Goal: Task Accomplishment & Management: Use online tool/utility

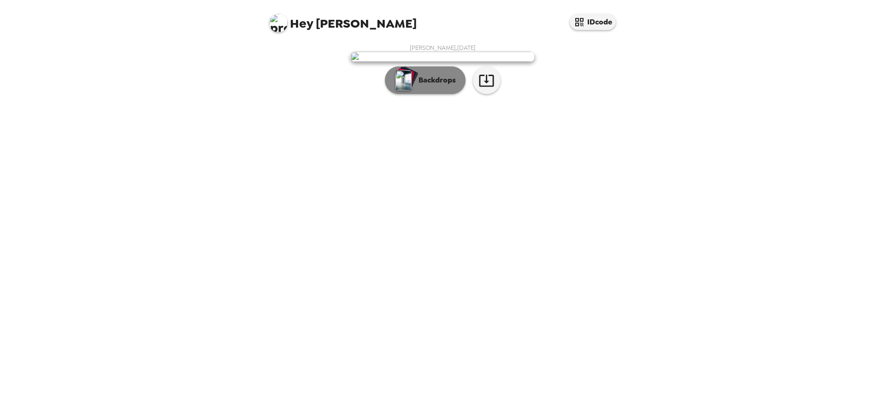
click at [438, 86] on p "Backdrops" at bounding box center [435, 80] width 42 height 11
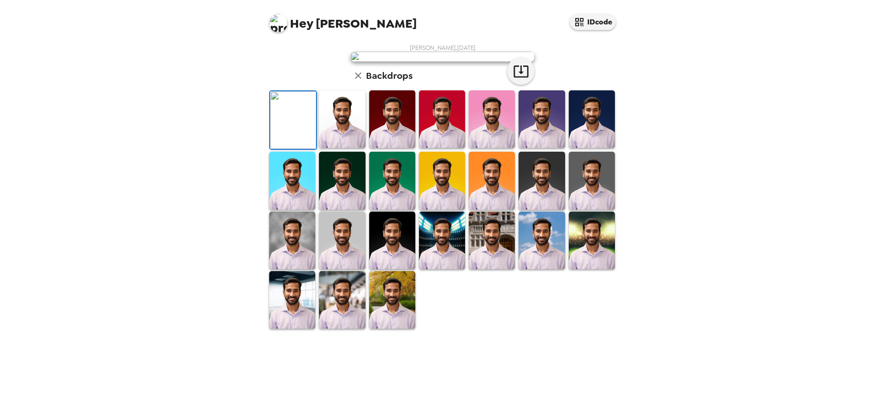
scroll to position [139, 0]
click at [339, 329] on img at bounding box center [342, 300] width 46 height 58
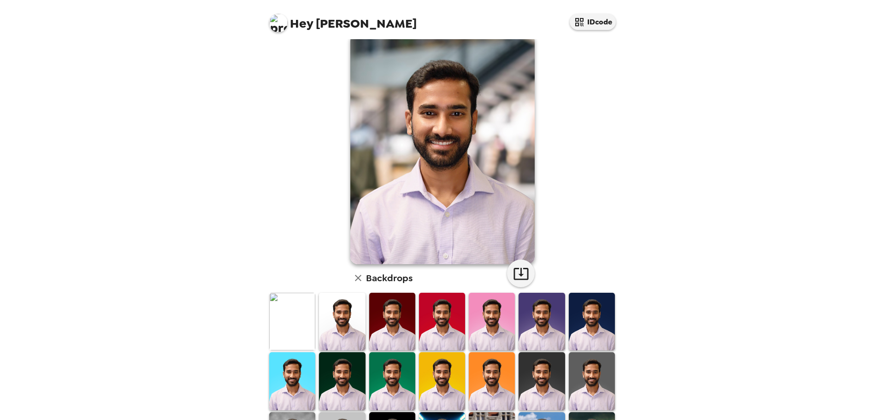
scroll to position [1, 0]
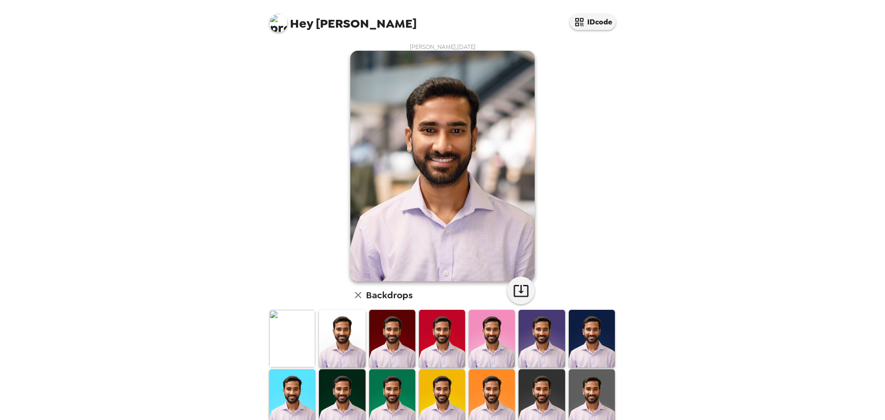
click at [345, 338] on img at bounding box center [342, 339] width 46 height 58
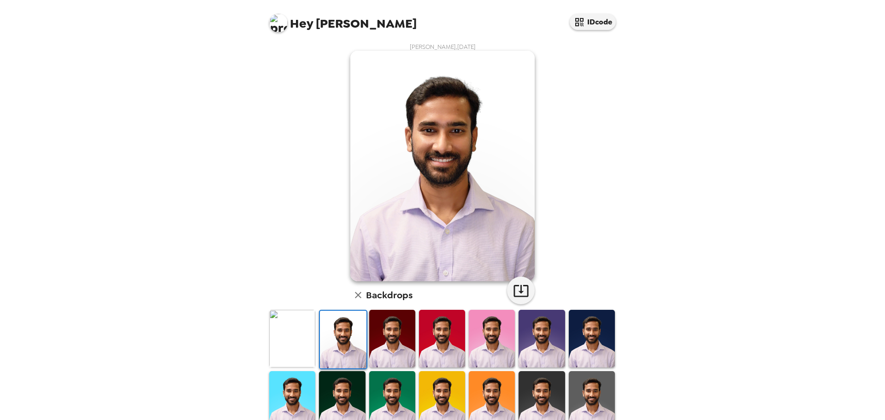
click at [391, 338] on img at bounding box center [392, 339] width 46 height 58
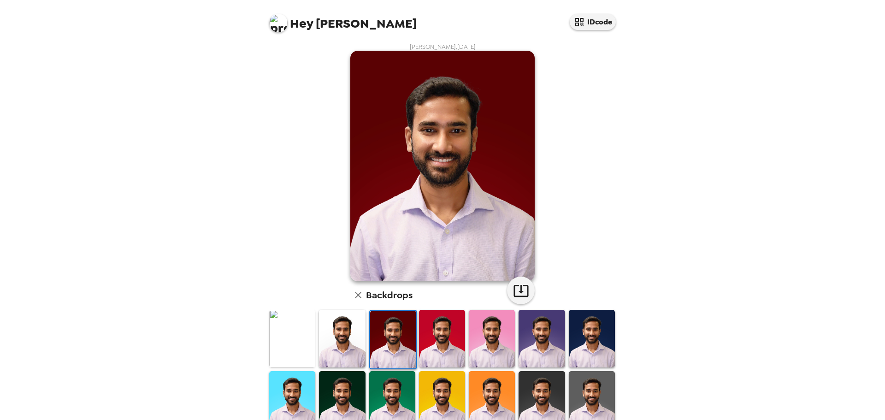
click at [435, 337] on img at bounding box center [442, 339] width 46 height 58
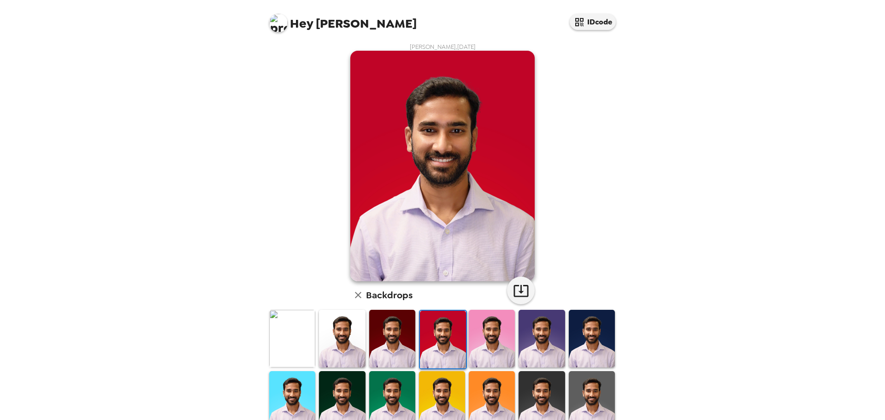
click at [477, 336] on img at bounding box center [492, 339] width 46 height 58
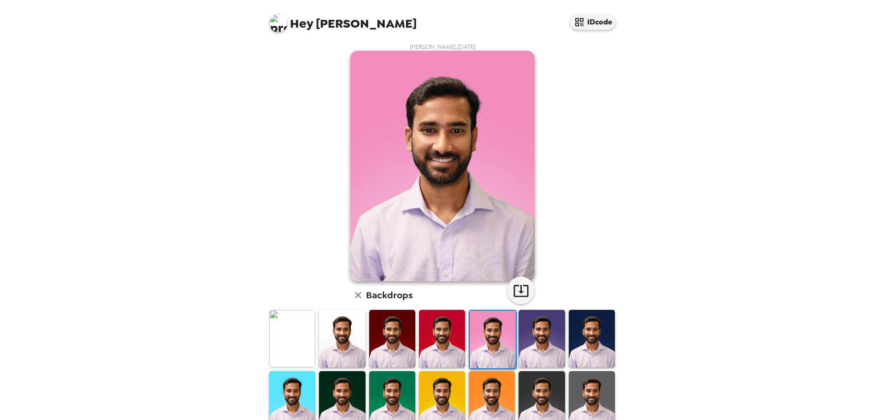
click at [533, 335] on img at bounding box center [542, 339] width 46 height 58
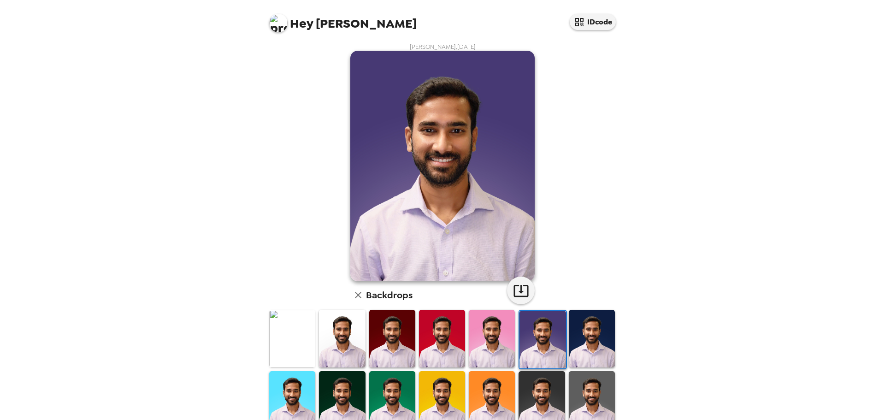
click at [582, 337] on img at bounding box center [592, 339] width 46 height 58
